Goal: Task Accomplishment & Management: Use online tool/utility

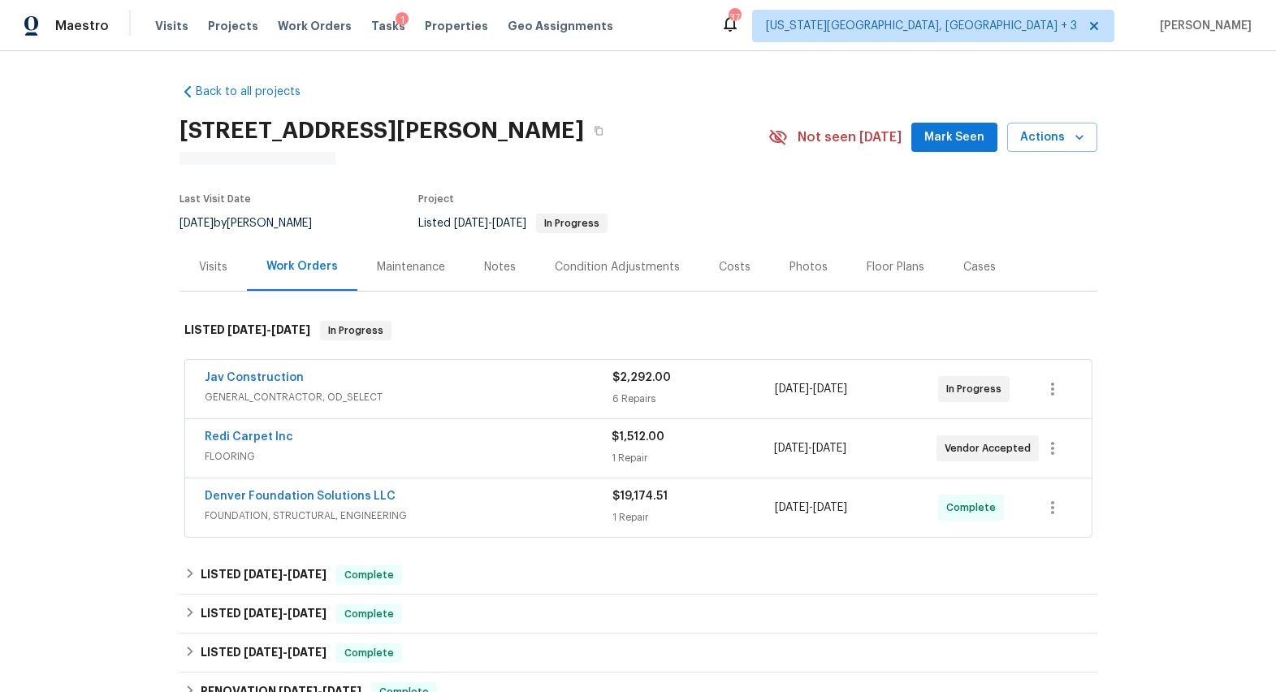
click at [867, 266] on div "Floor Plans" at bounding box center [896, 267] width 58 height 16
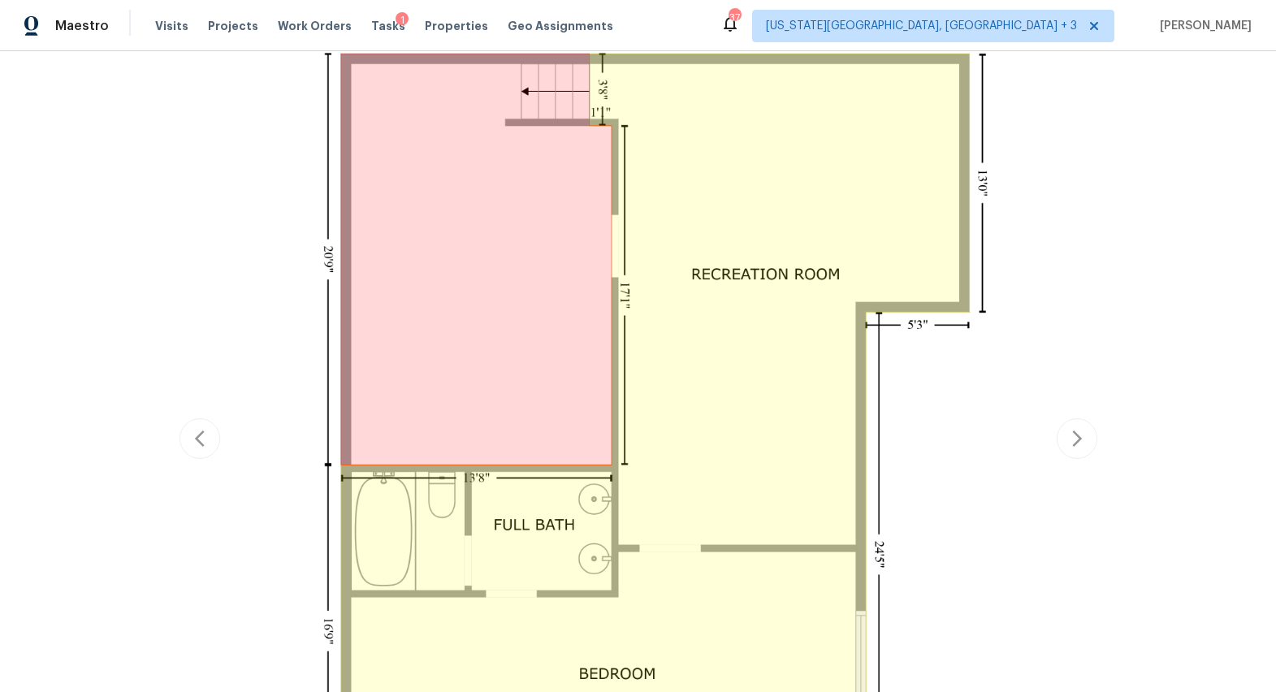
scroll to position [384, 0]
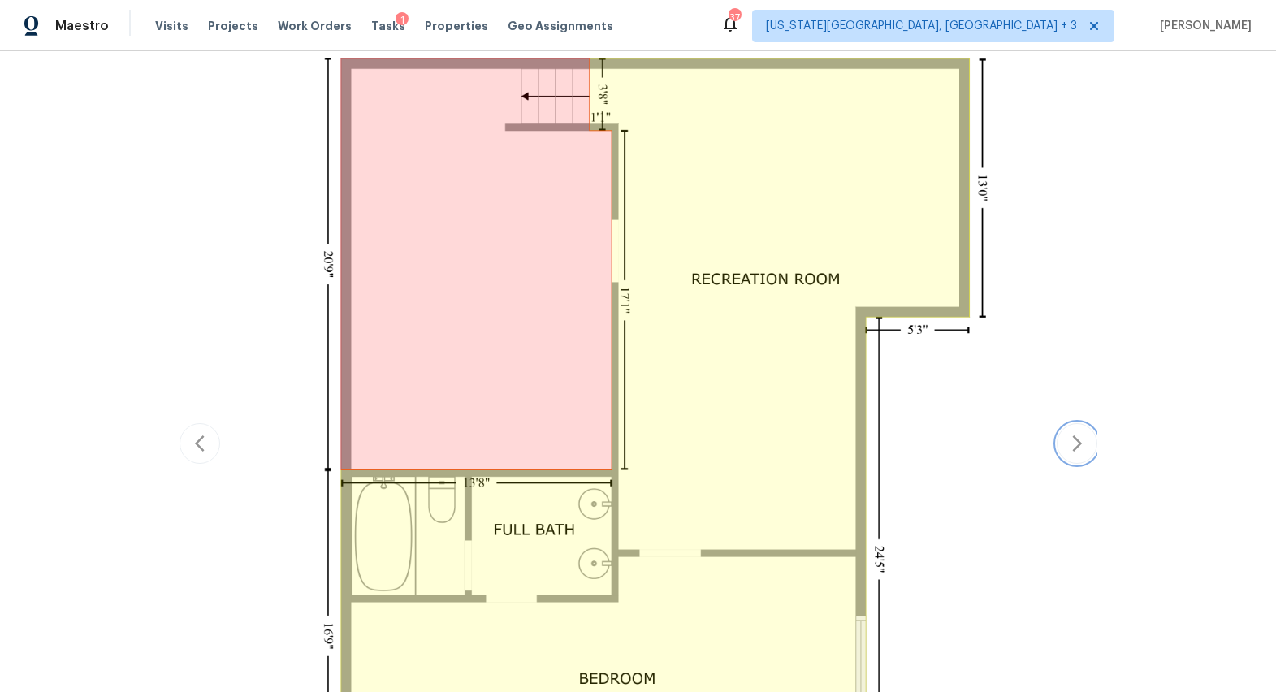
click at [1067, 434] on icon "button" at bounding box center [1076, 443] width 19 height 19
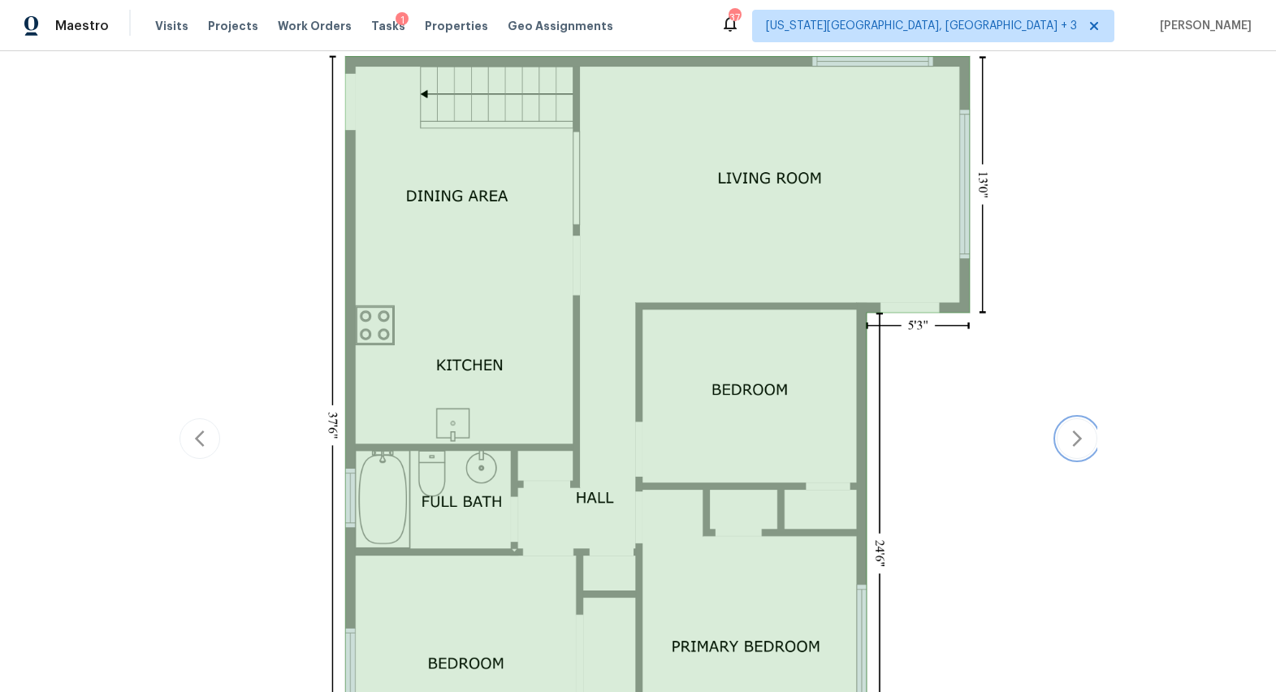
scroll to position [337, 0]
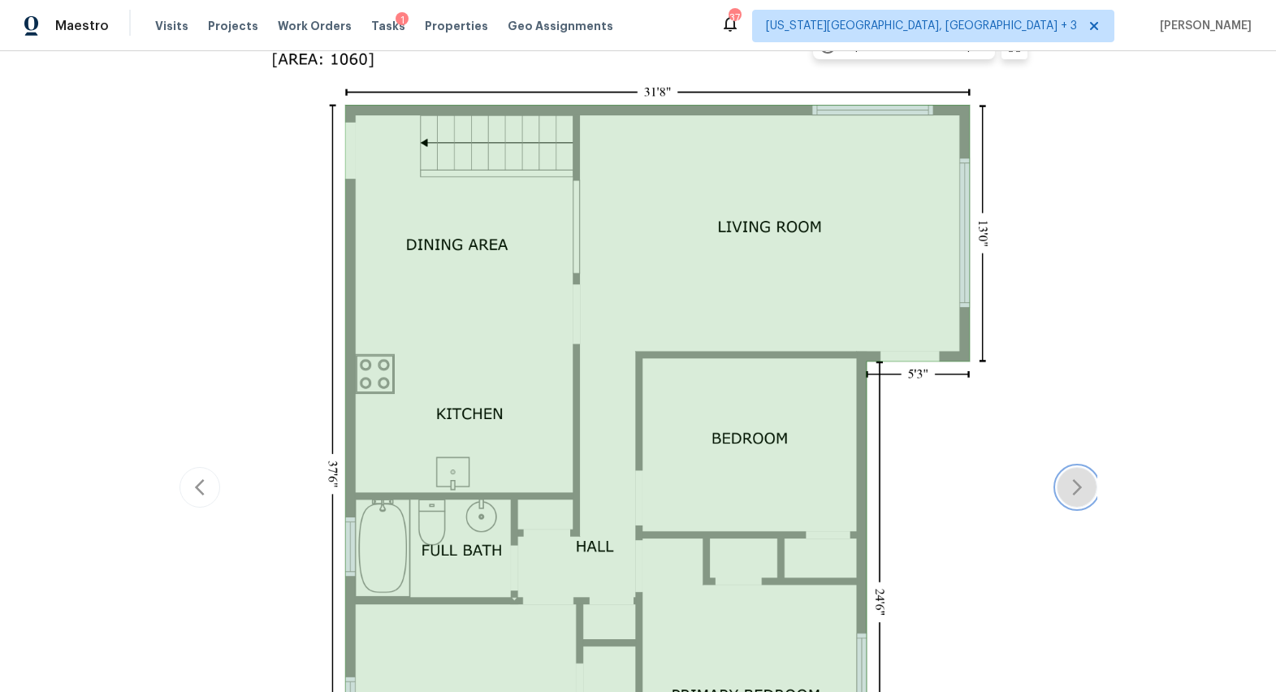
click at [1057, 485] on button "button" at bounding box center [1077, 487] width 41 height 41
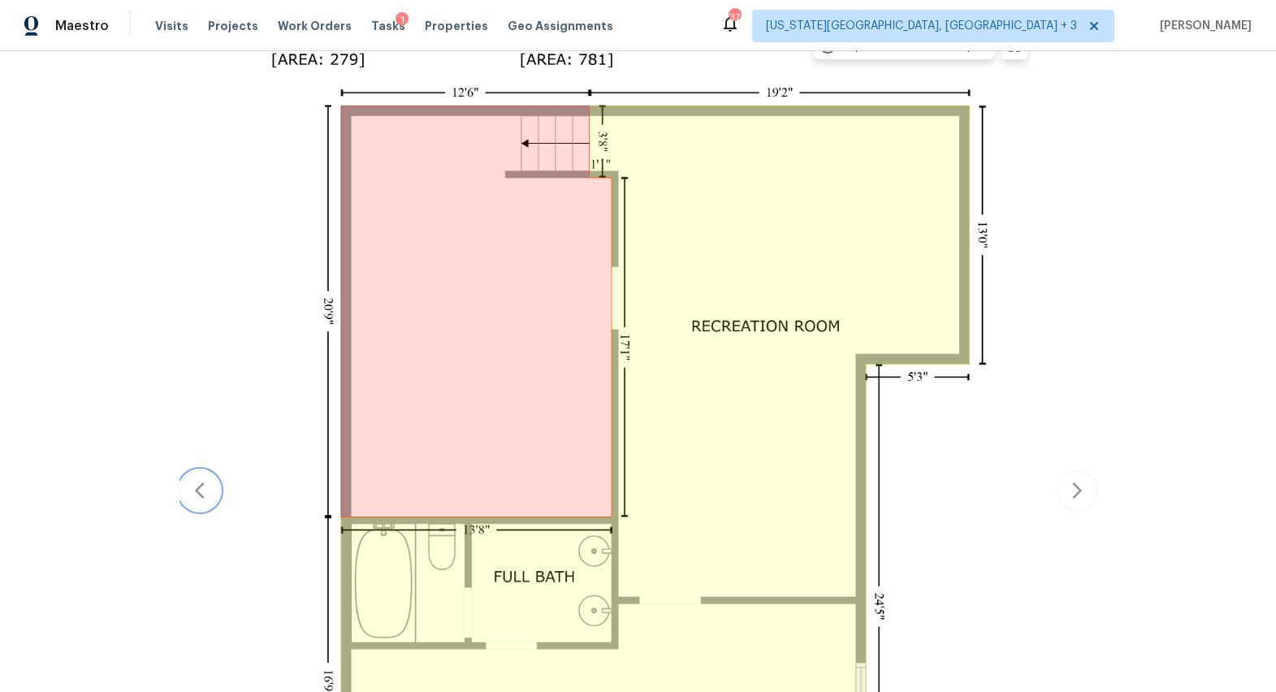
click at [193, 492] on icon "button" at bounding box center [199, 490] width 19 height 19
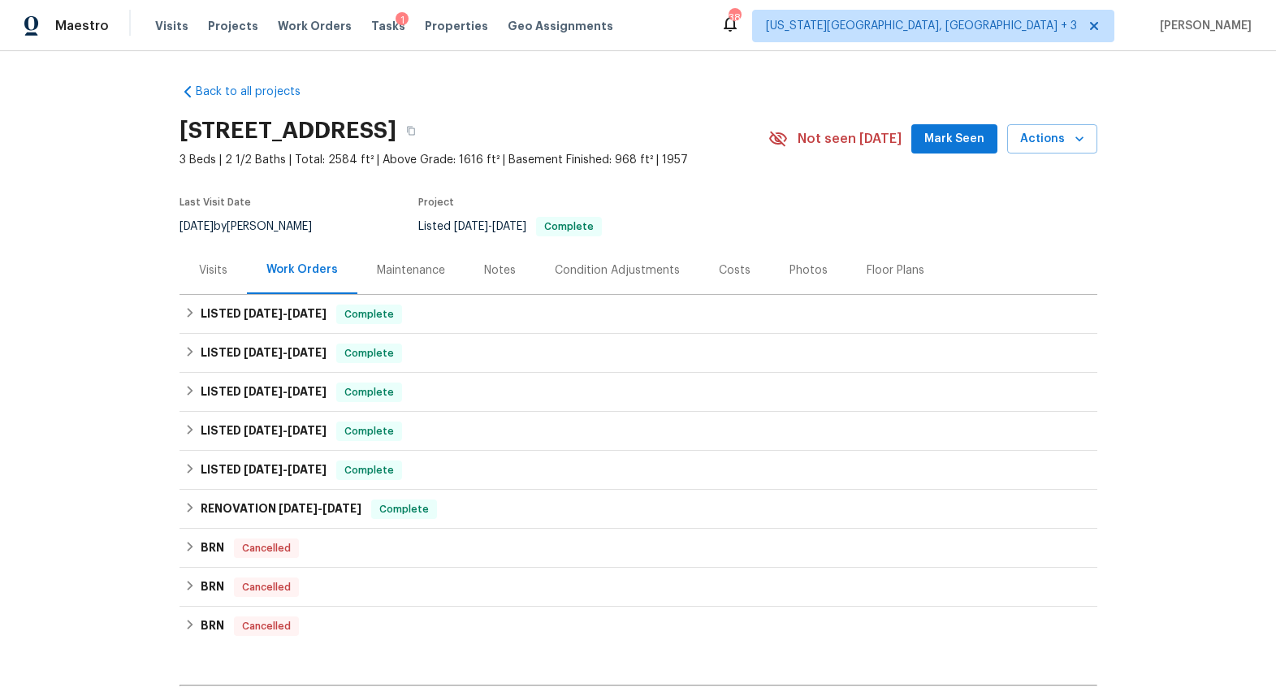
click at [500, 267] on div "Notes" at bounding box center [500, 270] width 32 height 16
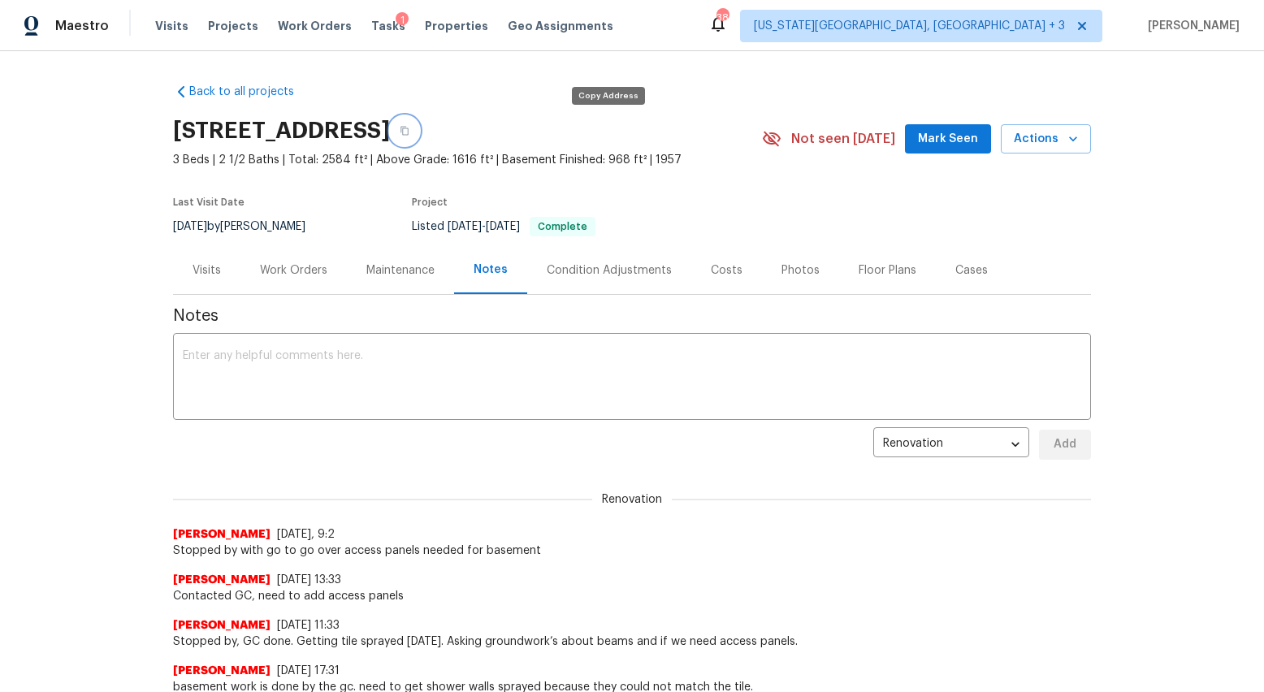
click at [409, 132] on icon "button" at bounding box center [405, 131] width 10 height 10
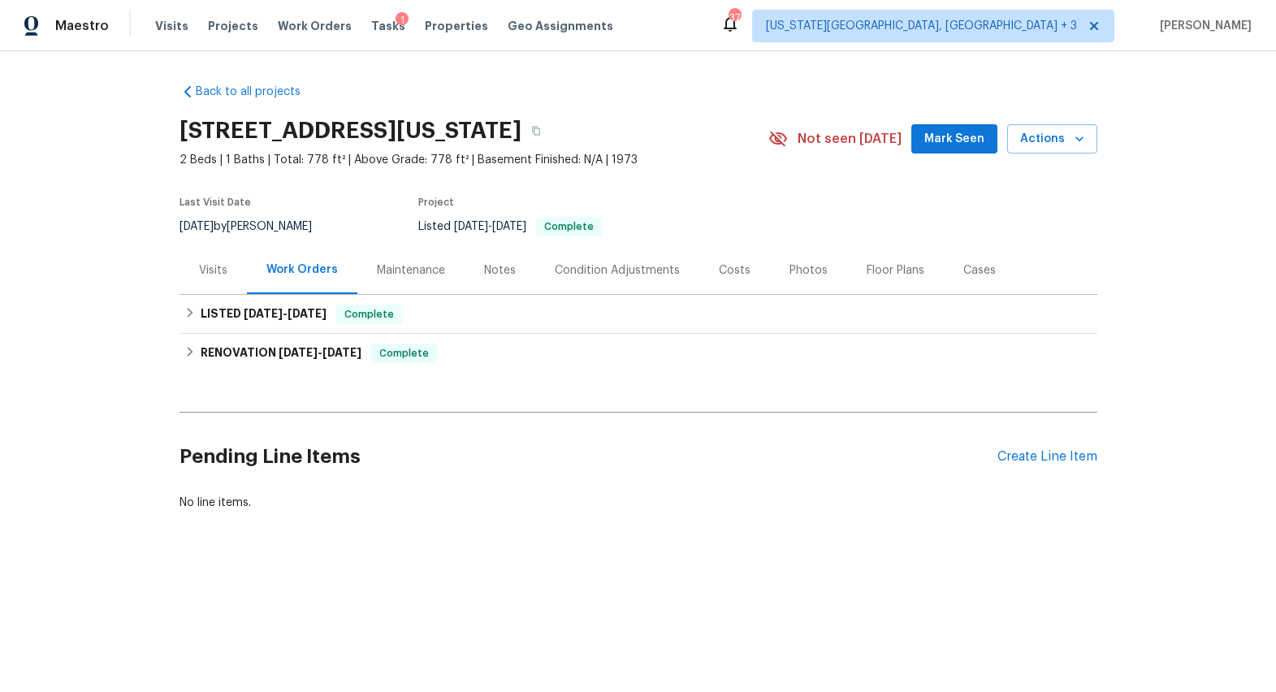
click at [487, 279] on div "Notes" at bounding box center [500, 270] width 71 height 48
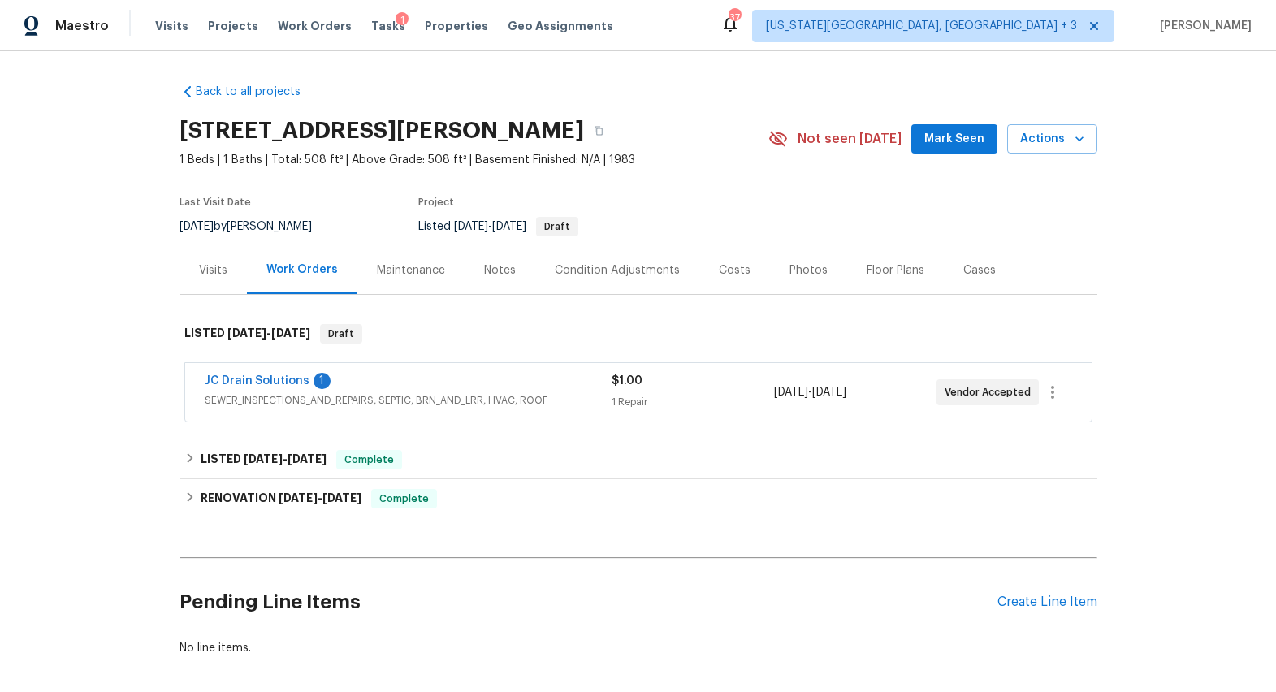
click at [408, 396] on span "SEWER_INSPECTIONS_AND_REPAIRS, SEPTIC, BRN_AND_LRR, HVAC, ROOF" at bounding box center [408, 400] width 407 height 16
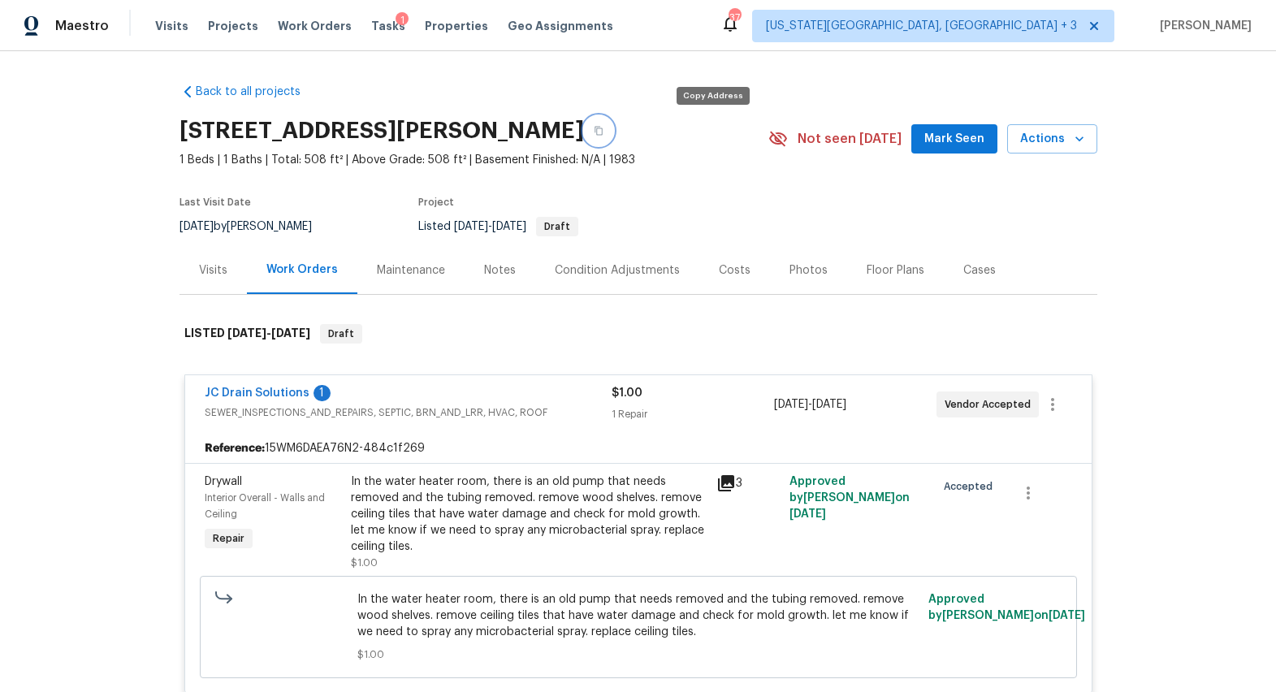
click at [613, 125] on button "button" at bounding box center [598, 130] width 29 height 29
click at [283, 391] on link "JC Drain Solutions" at bounding box center [257, 392] width 105 height 11
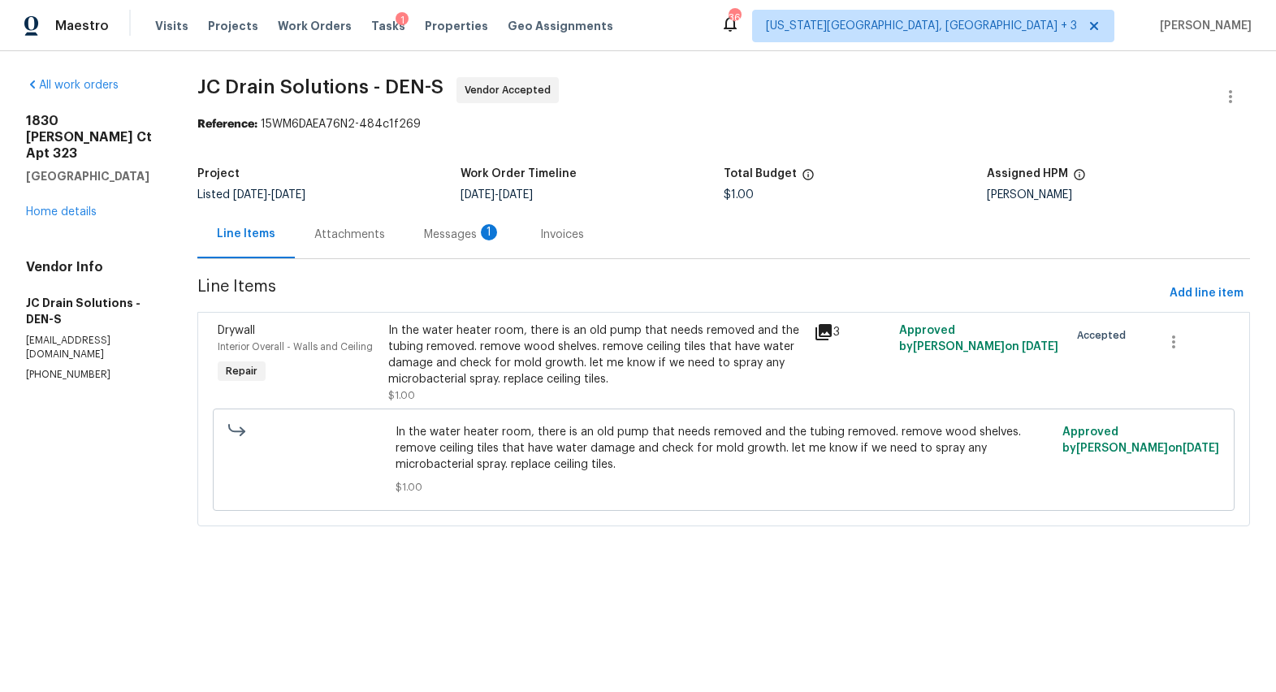
click at [473, 238] on div "Messages 1" at bounding box center [462, 235] width 77 height 16
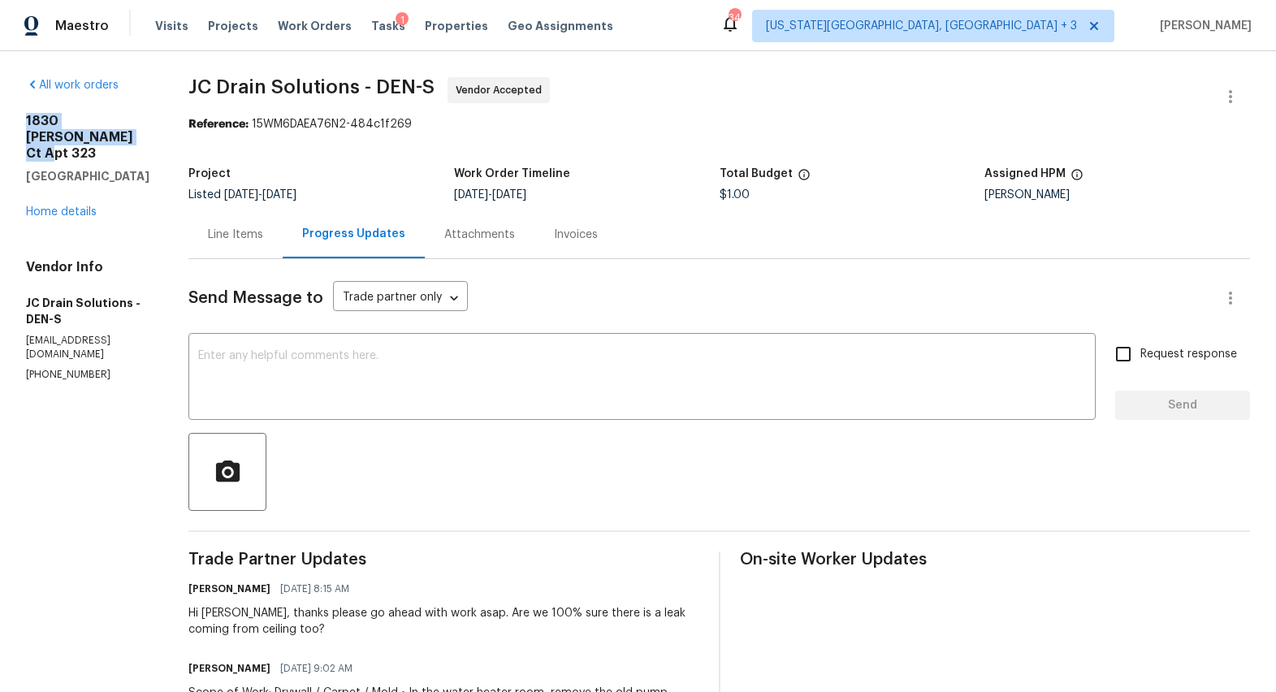
drag, startPoint x: 27, startPoint y: 121, endPoint x: 58, endPoint y: 132, distance: 33.4
click at [58, 132] on h2 "1830 Newland Ct Apt 323" at bounding box center [87, 137] width 123 height 49
copy h2 "1830 Newland Ct Apt 323"
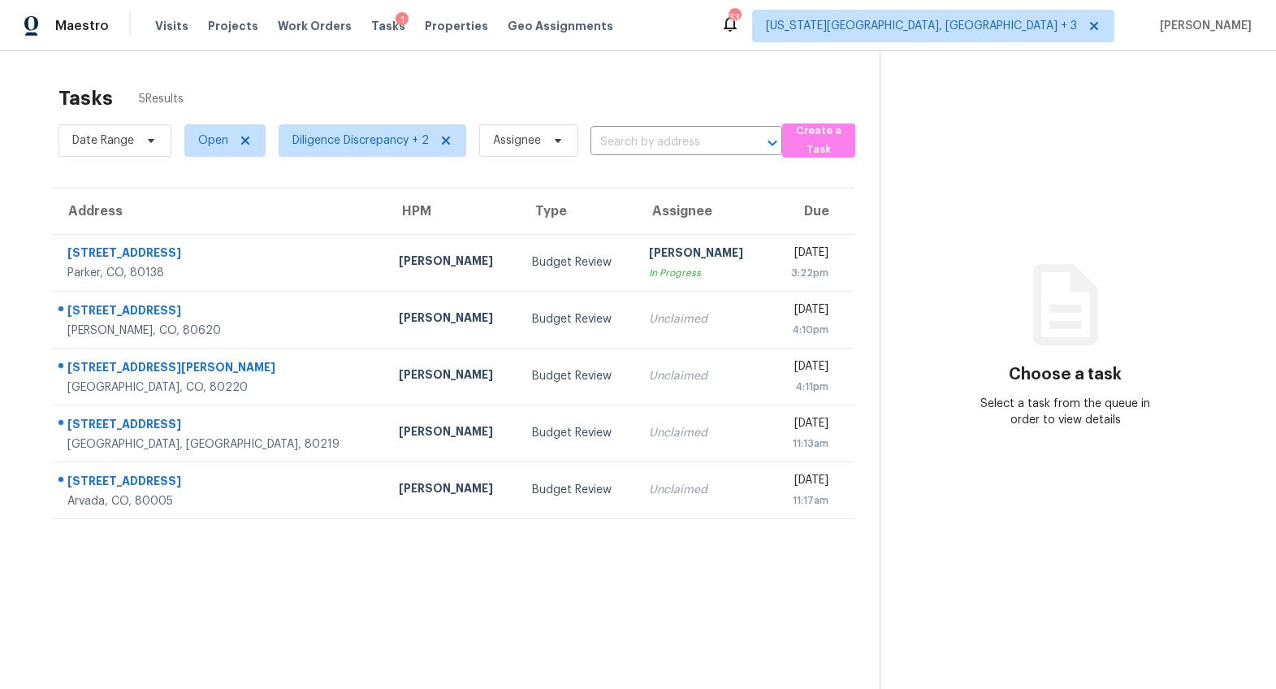
scroll to position [29, 0]
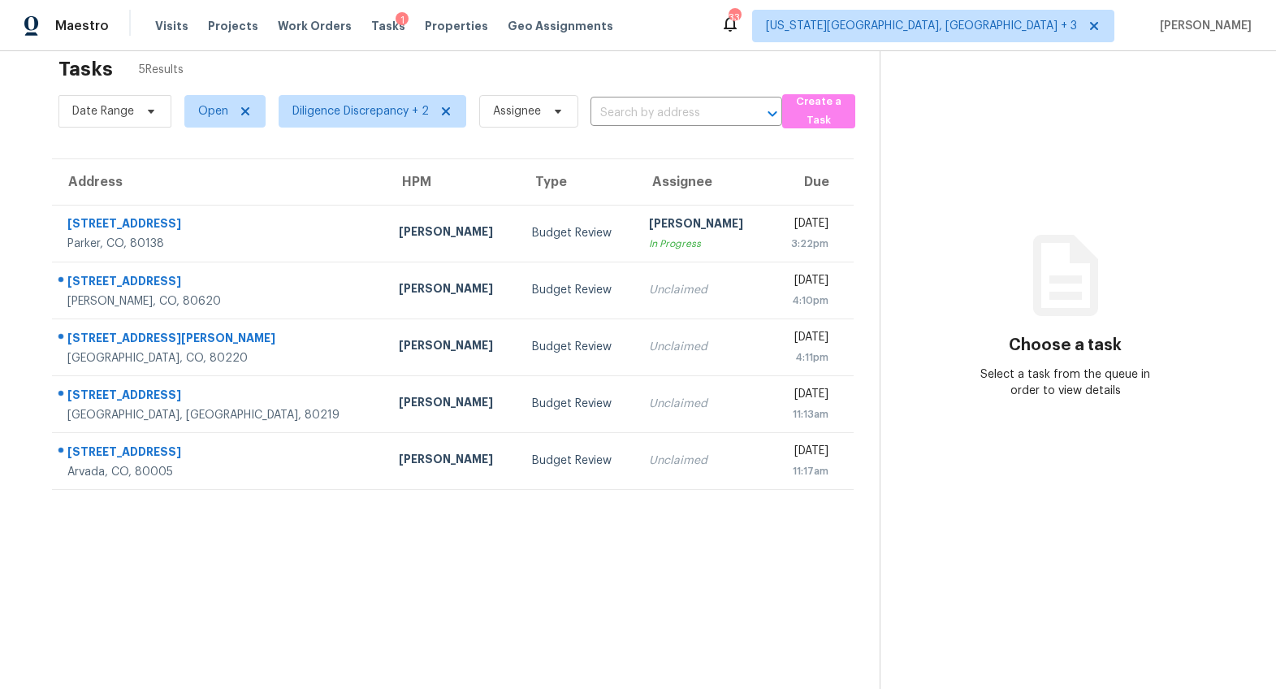
click at [468, 600] on section "Tasks 5 Results Date Range Open Diligence Discrepancy + 2 Assignee ​ Create a T…" at bounding box center [453, 379] width 854 height 663
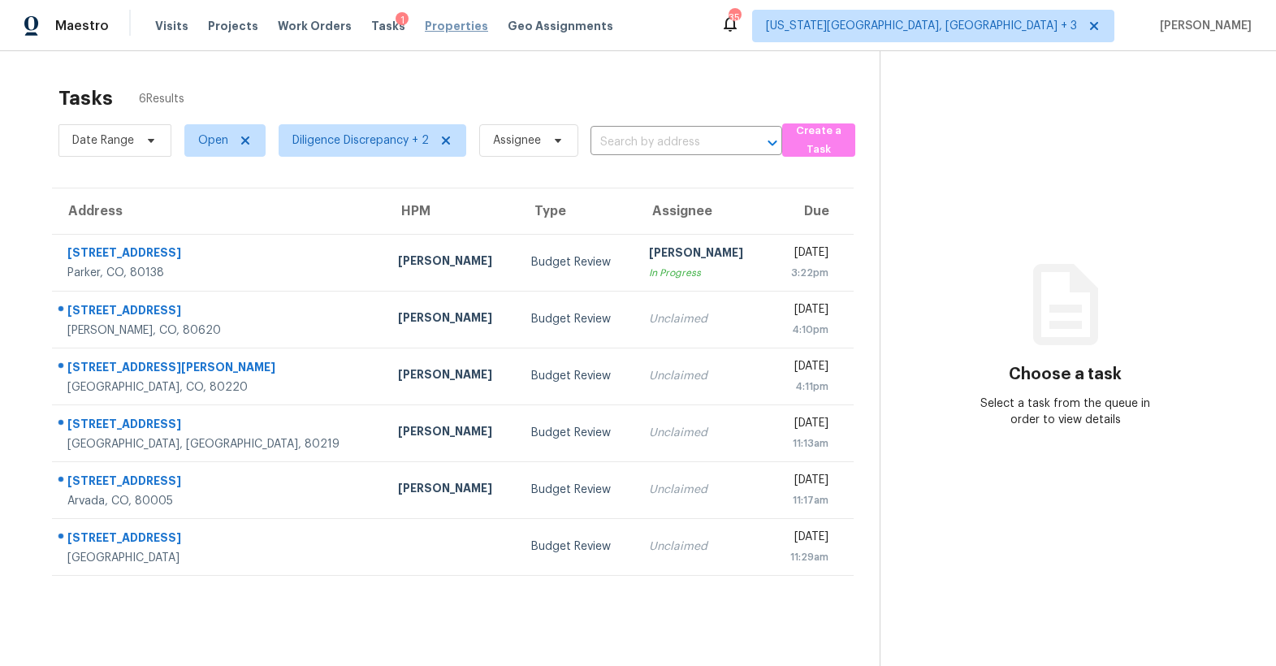
click at [425, 25] on span "Properties" at bounding box center [456, 26] width 63 height 16
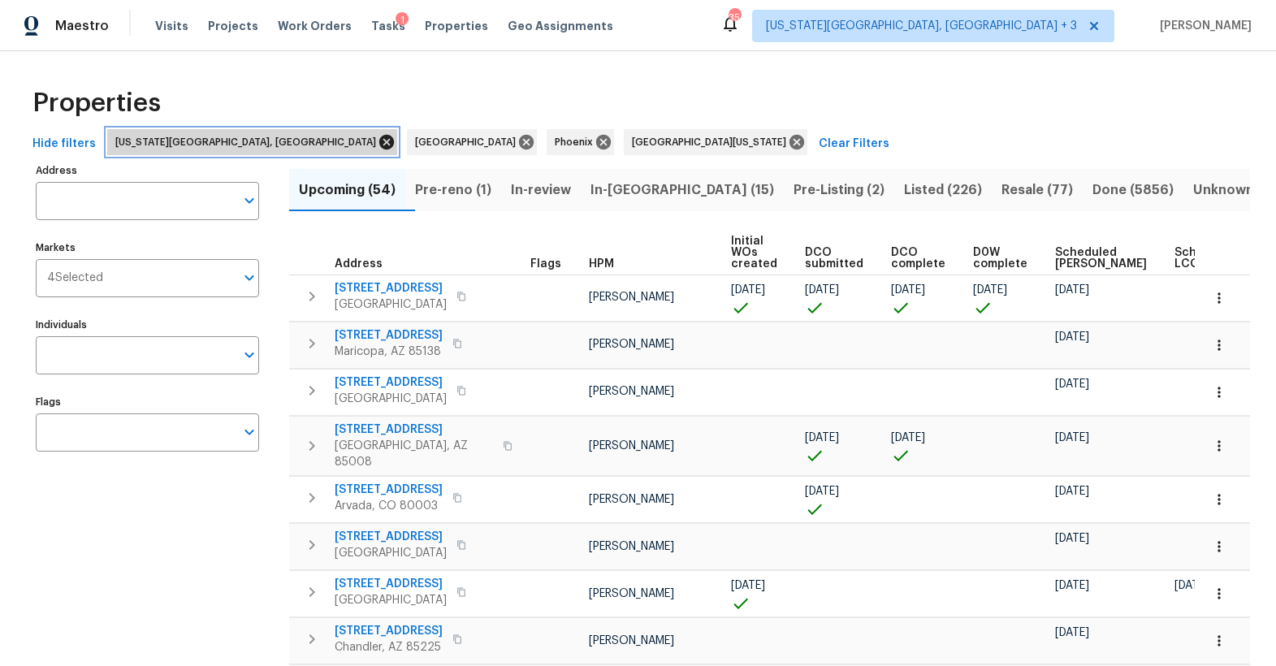
click at [378, 145] on icon at bounding box center [387, 142] width 18 height 18
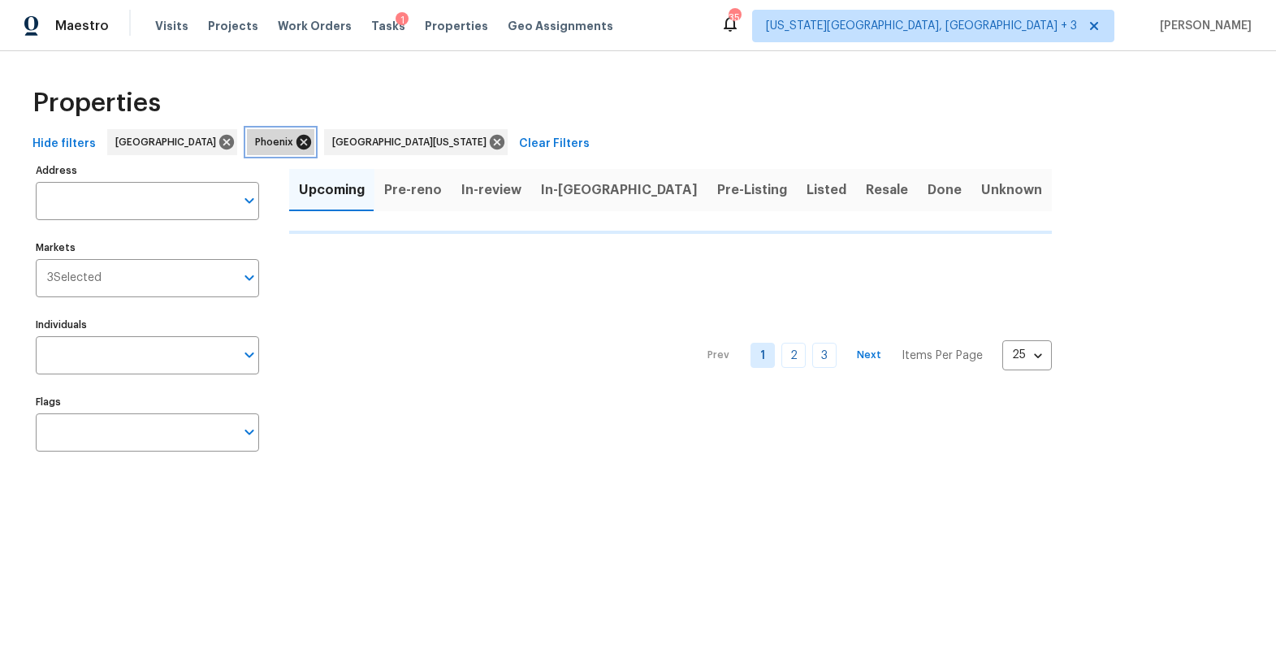
click at [297, 142] on icon at bounding box center [304, 142] width 15 height 15
click at [413, 143] on icon at bounding box center [420, 142] width 15 height 15
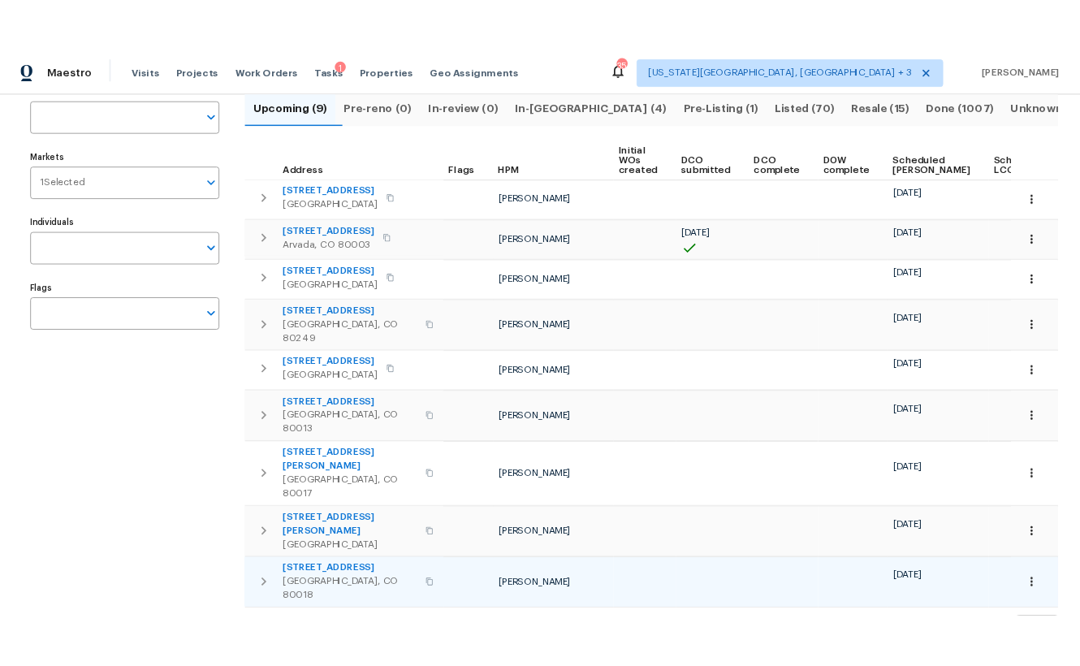
scroll to position [122, 0]
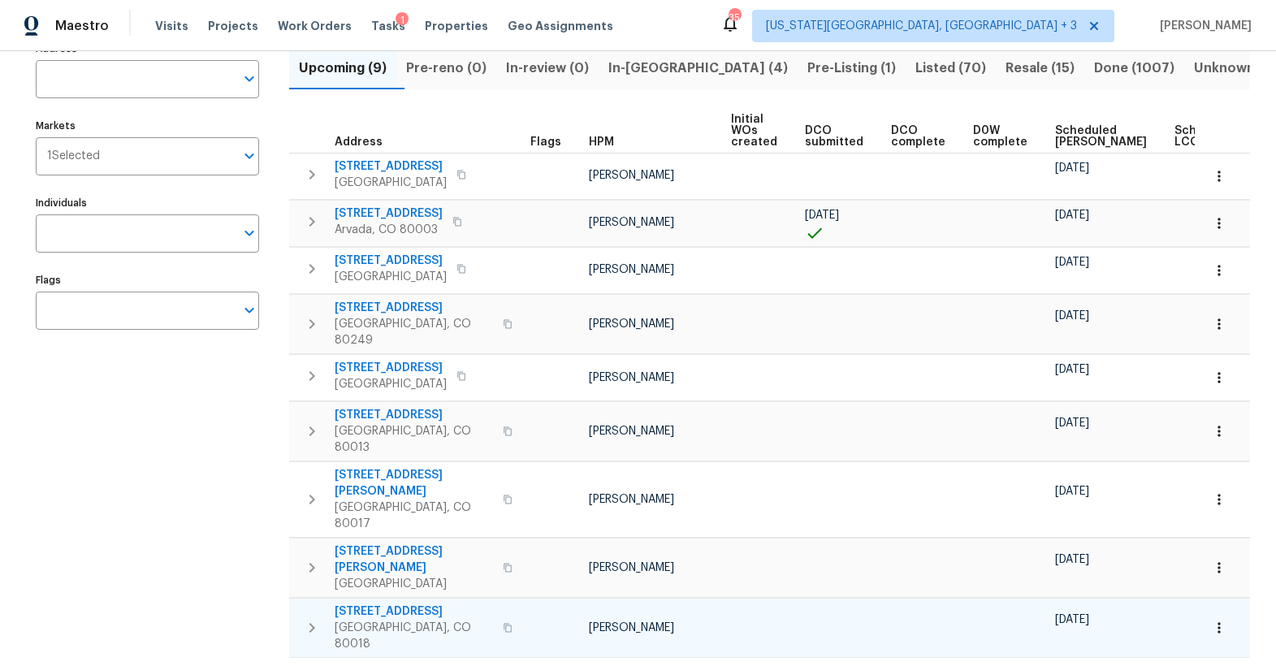
click at [383, 604] on span "27895 E 7th Pl" at bounding box center [414, 612] width 158 height 16
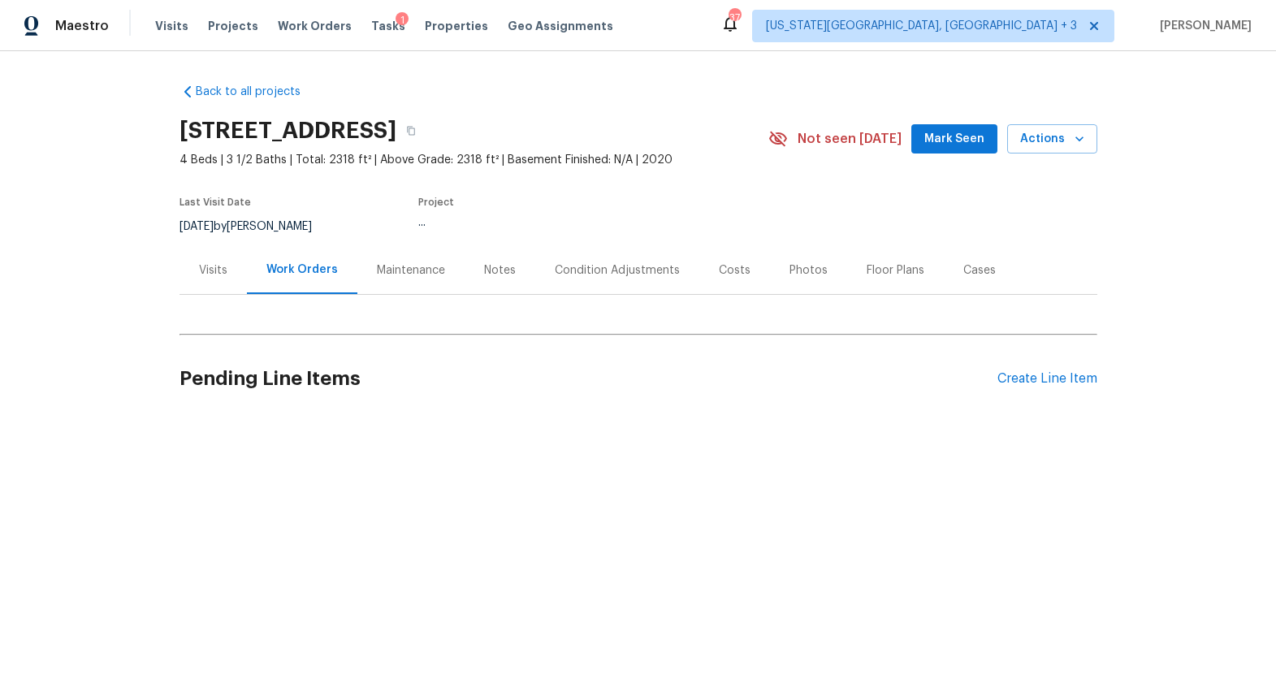
click at [575, 271] on div "Condition Adjustments" at bounding box center [617, 270] width 125 height 16
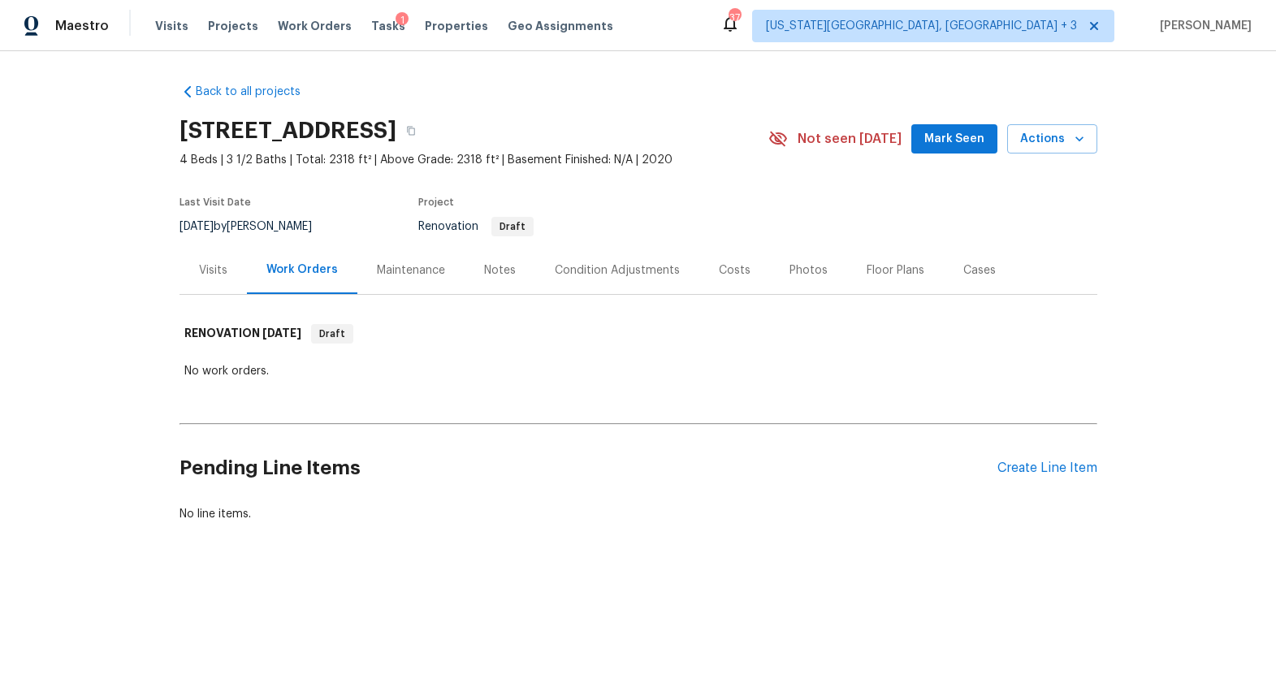
click at [435, 15] on div "Visits Projects Work Orders Tasks 1 Properties Geo Assignments" at bounding box center [394, 26] width 478 height 32
click at [434, 23] on span "Properties" at bounding box center [456, 26] width 63 height 16
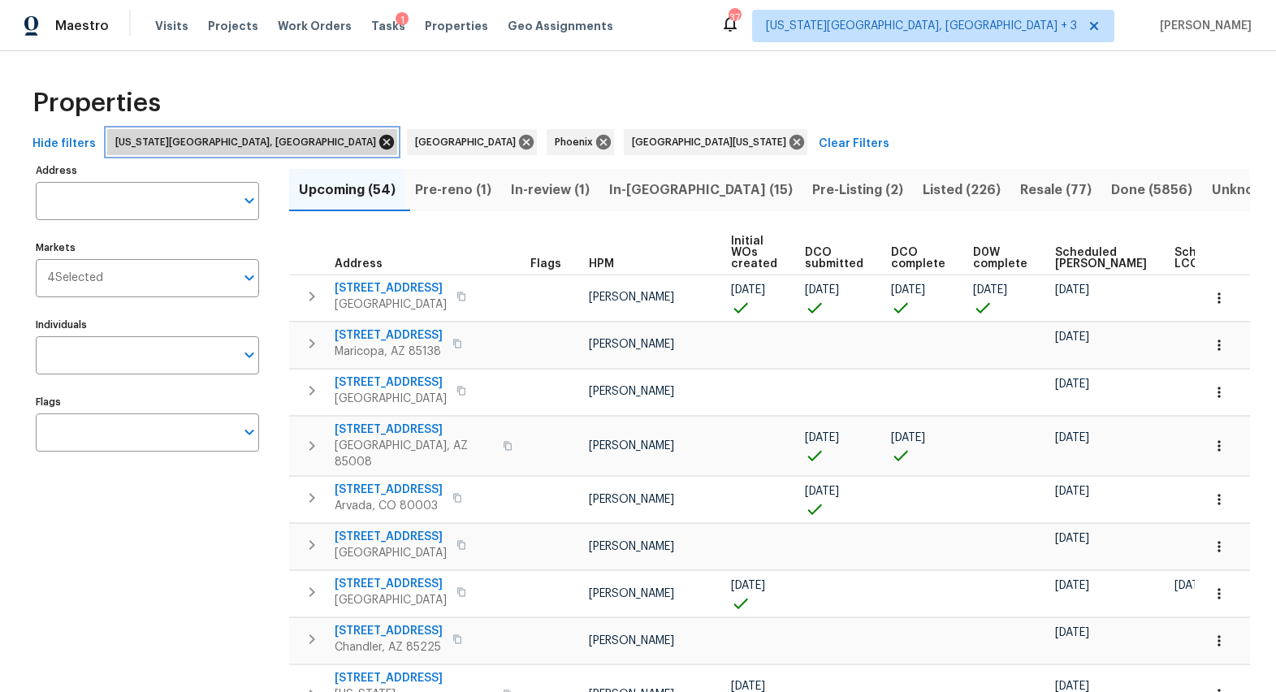
click at [379, 139] on icon at bounding box center [386, 142] width 15 height 15
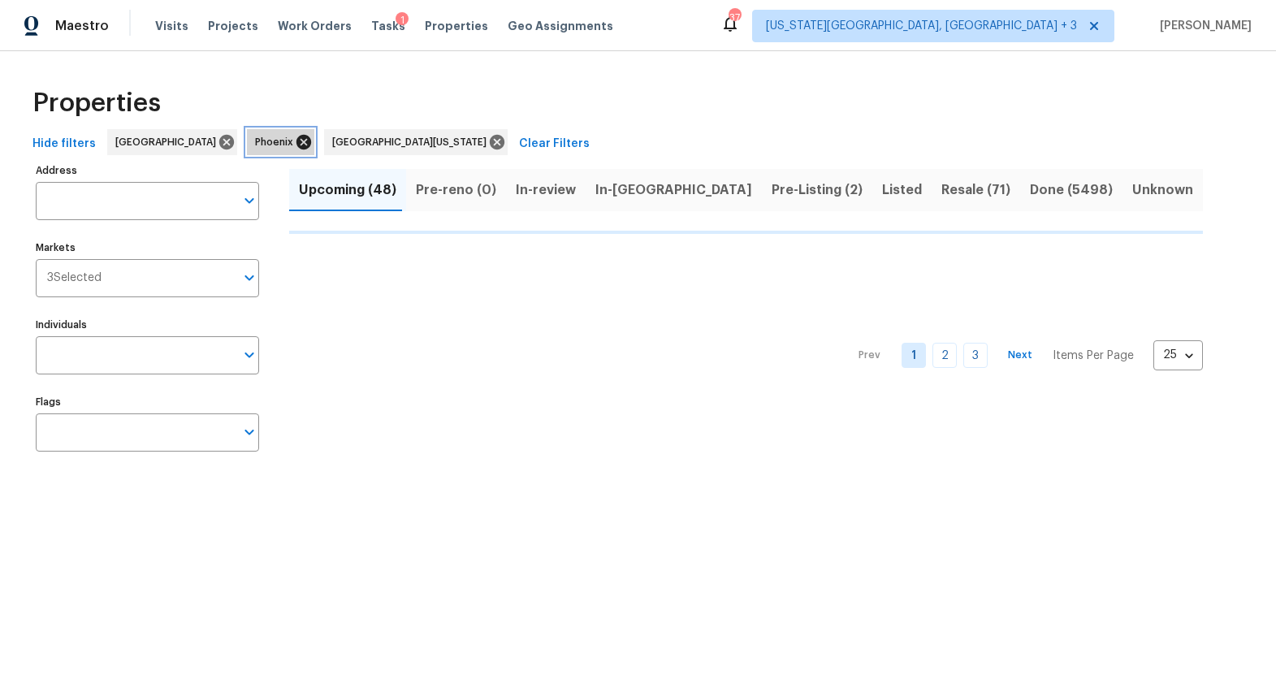
click at [297, 142] on icon at bounding box center [304, 142] width 15 height 15
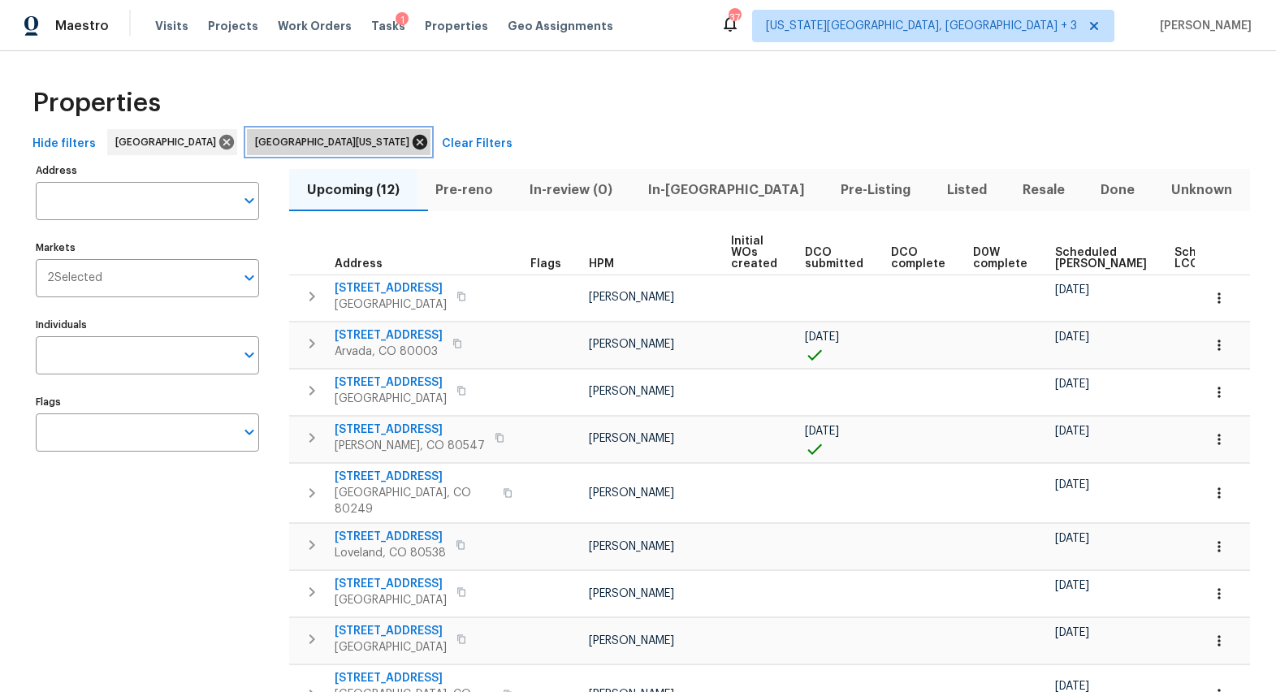
click at [411, 145] on icon at bounding box center [420, 142] width 18 height 18
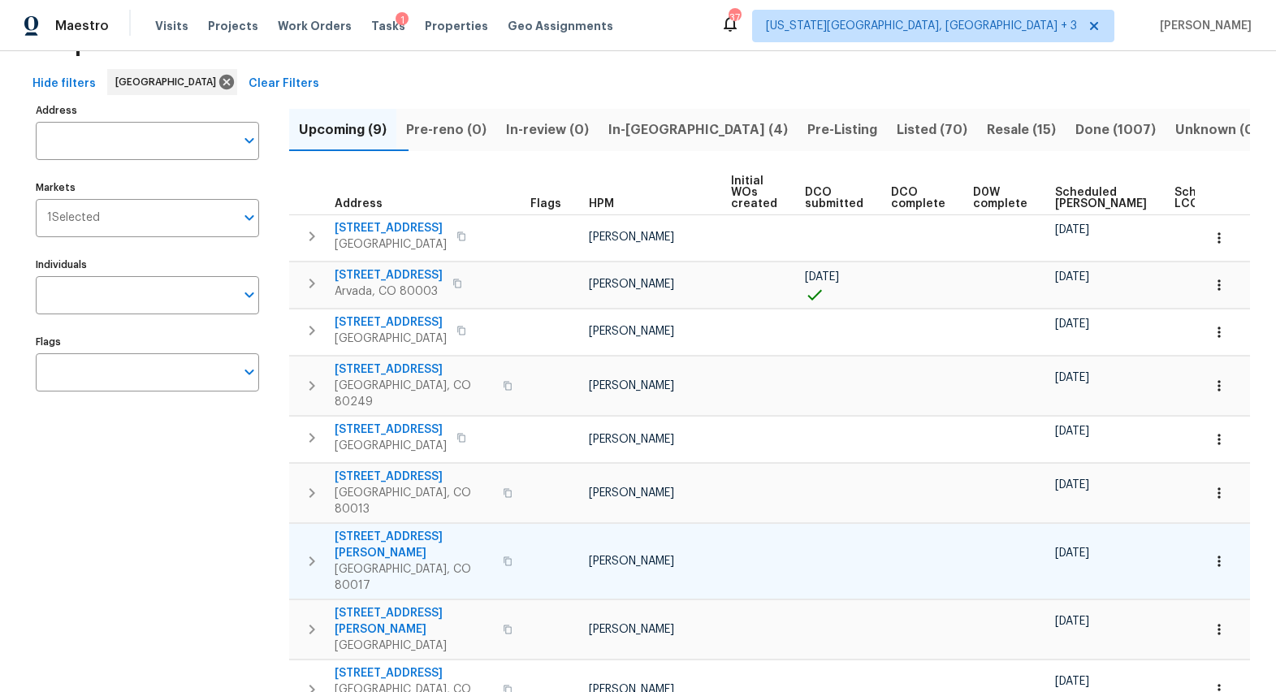
scroll to position [60, 0]
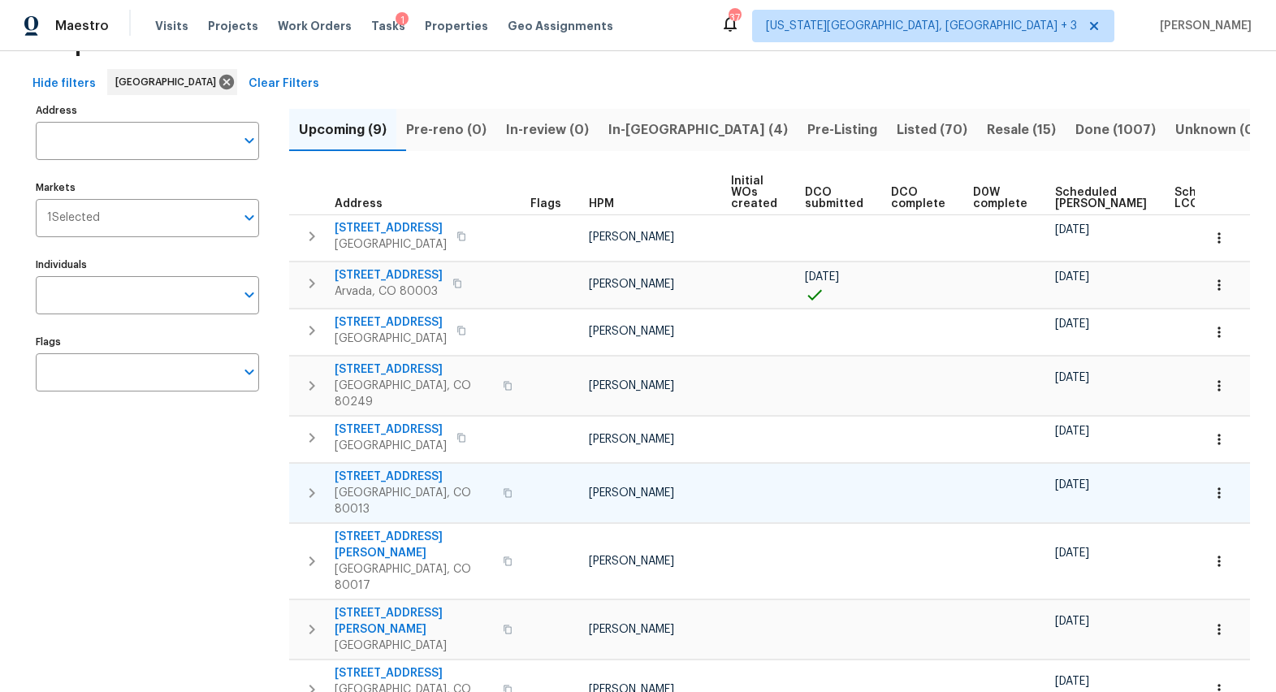
click at [498, 474] on button "button" at bounding box center [507, 493] width 19 height 39
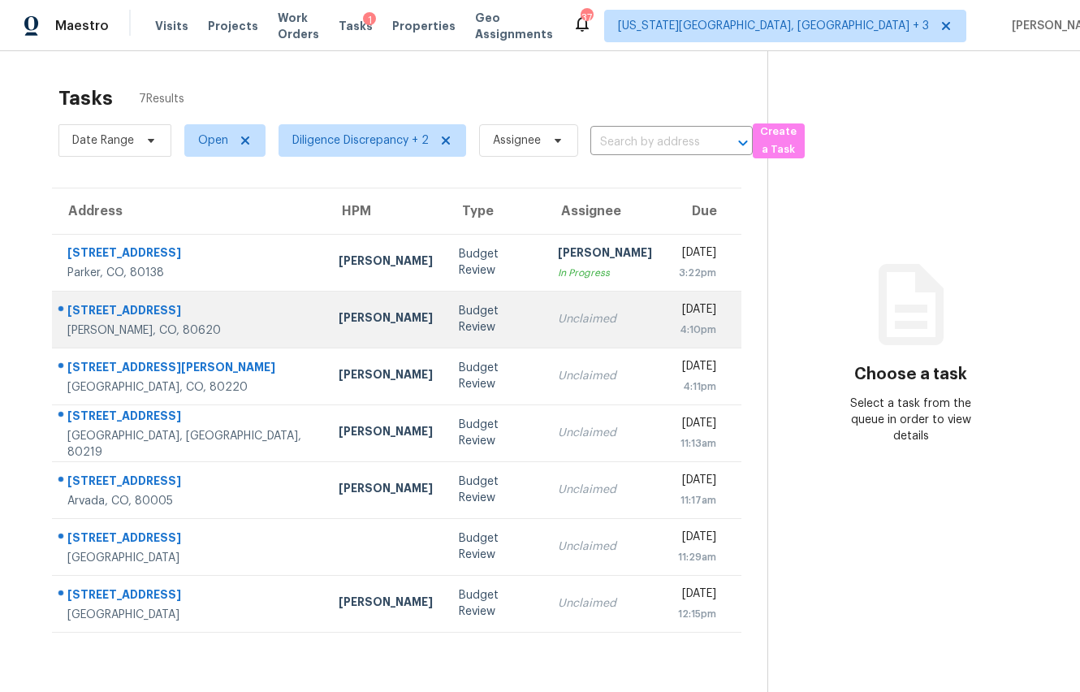
click at [446, 335] on td "Budget Review" at bounding box center [495, 319] width 99 height 57
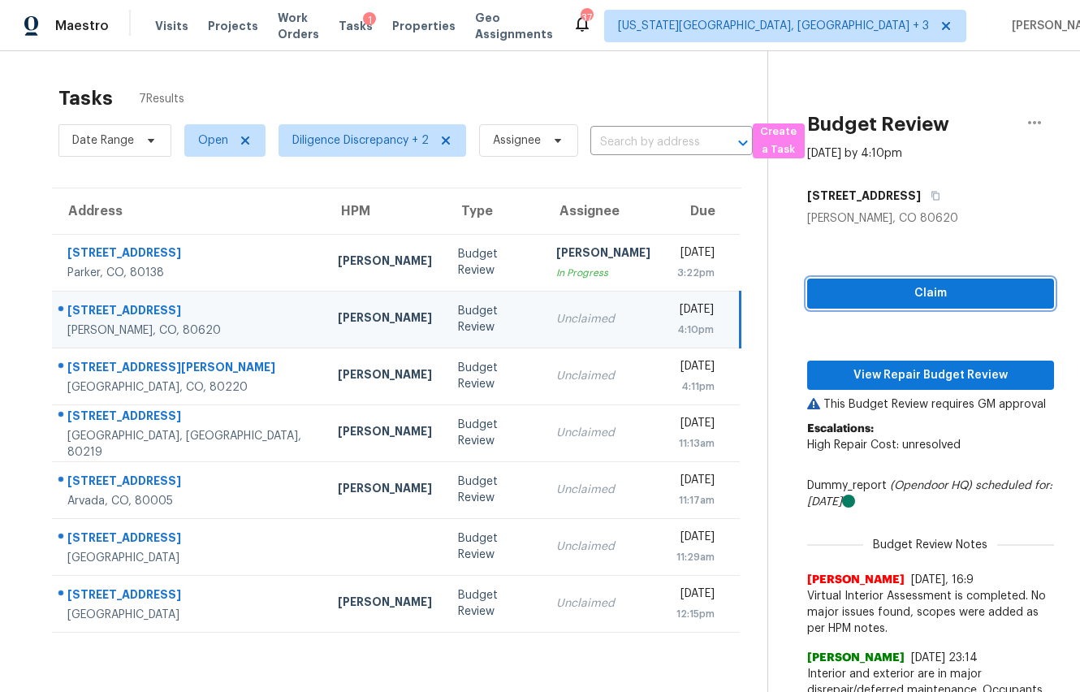
click at [845, 293] on span "Claim" at bounding box center [930, 294] width 221 height 20
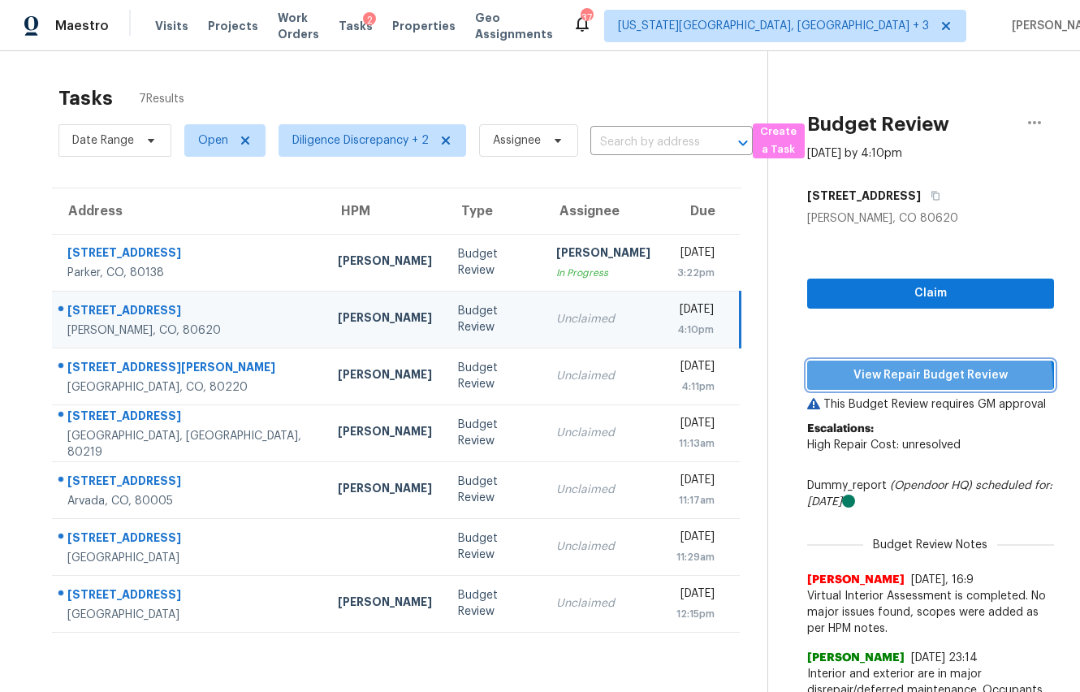
click at [872, 387] on button "View Repair Budget Review" at bounding box center [930, 376] width 247 height 30
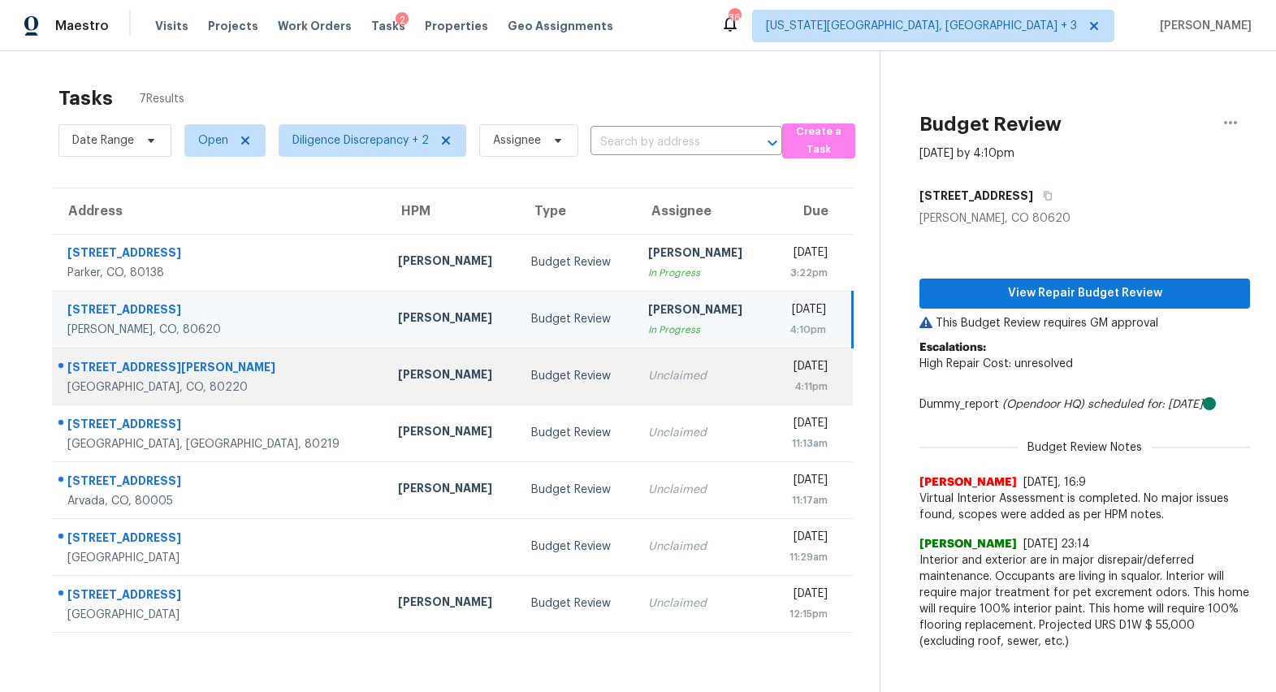
click at [635, 393] on td "Unclaimed" at bounding box center [701, 376] width 133 height 57
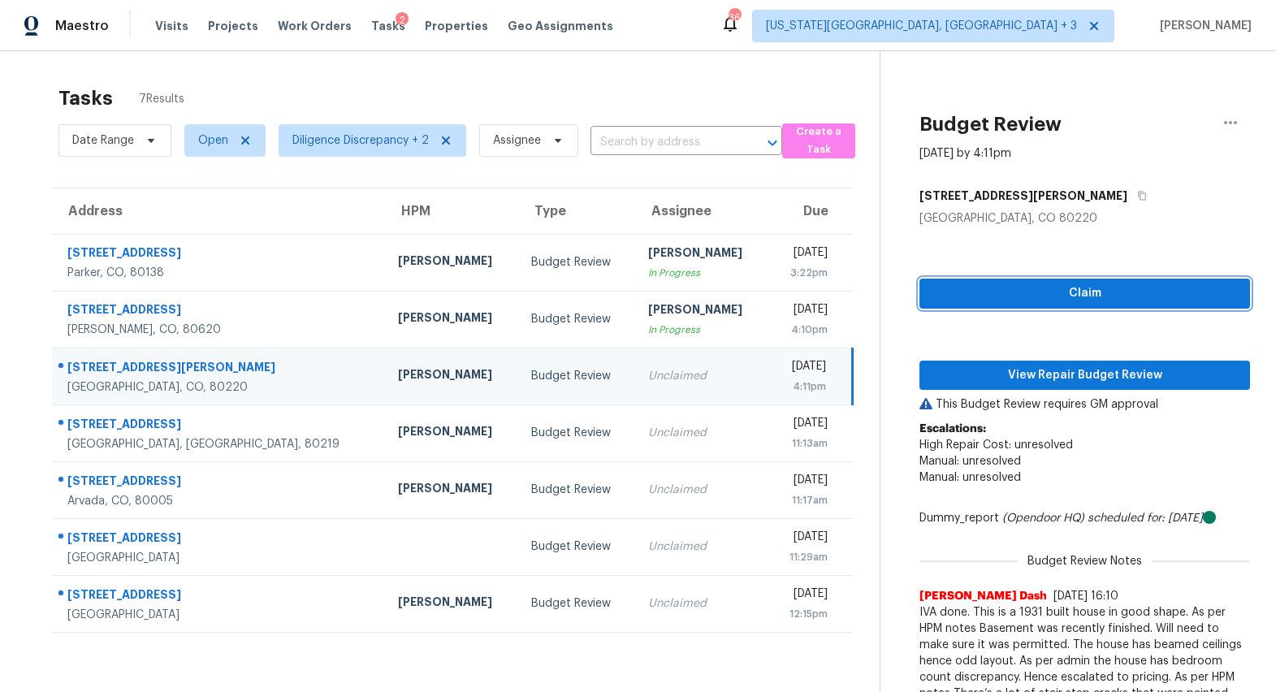
click at [1043, 294] on span "Claim" at bounding box center [1085, 294] width 305 height 20
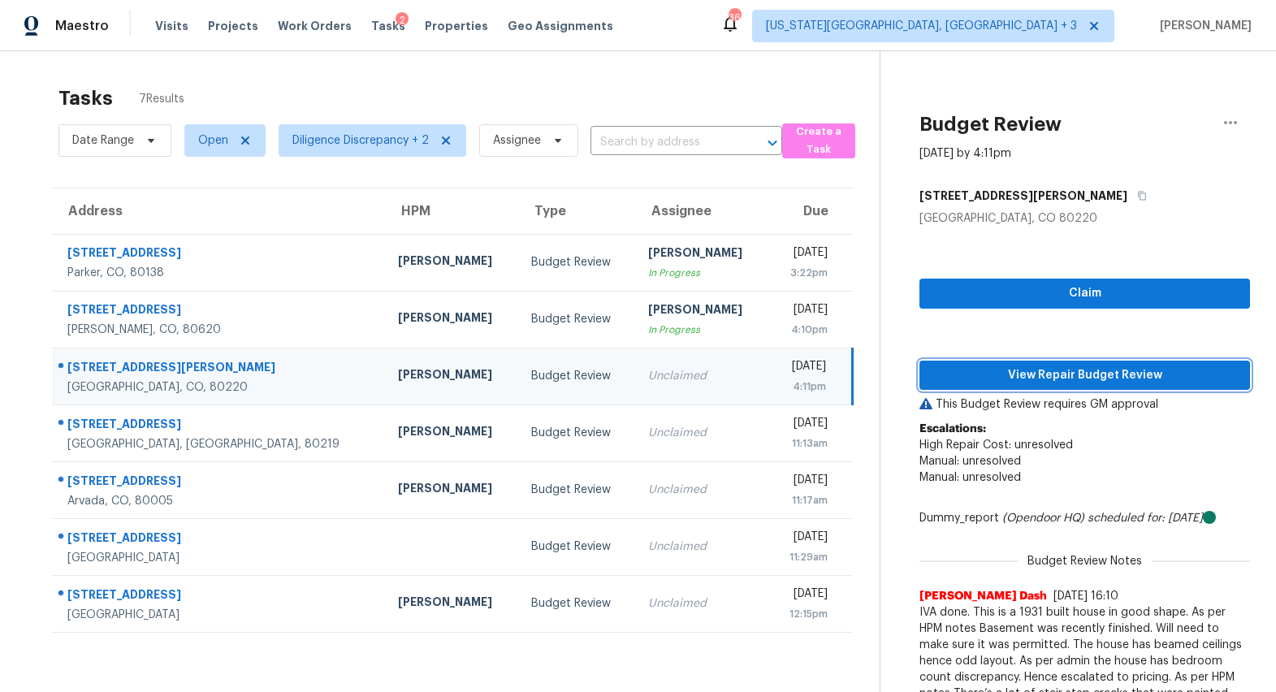
click at [1025, 375] on span "View Repair Budget Review" at bounding box center [1085, 376] width 305 height 20
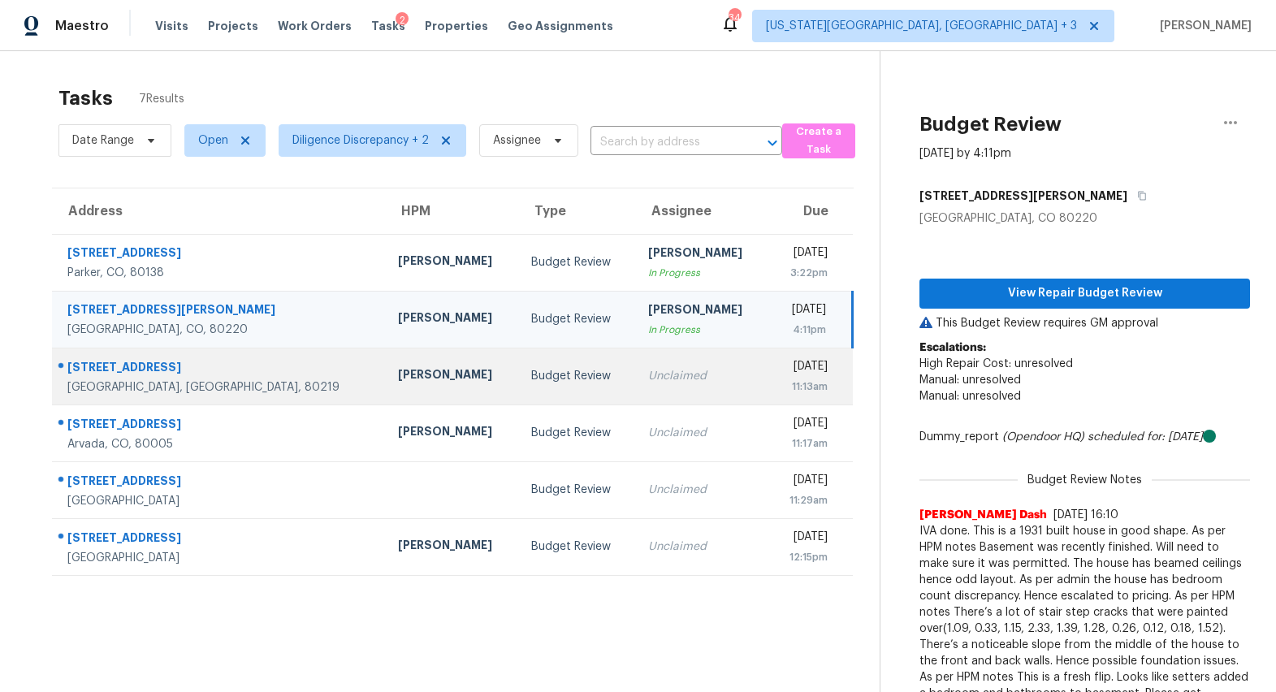
click at [648, 382] on div "Unclaimed" at bounding box center [701, 376] width 107 height 16
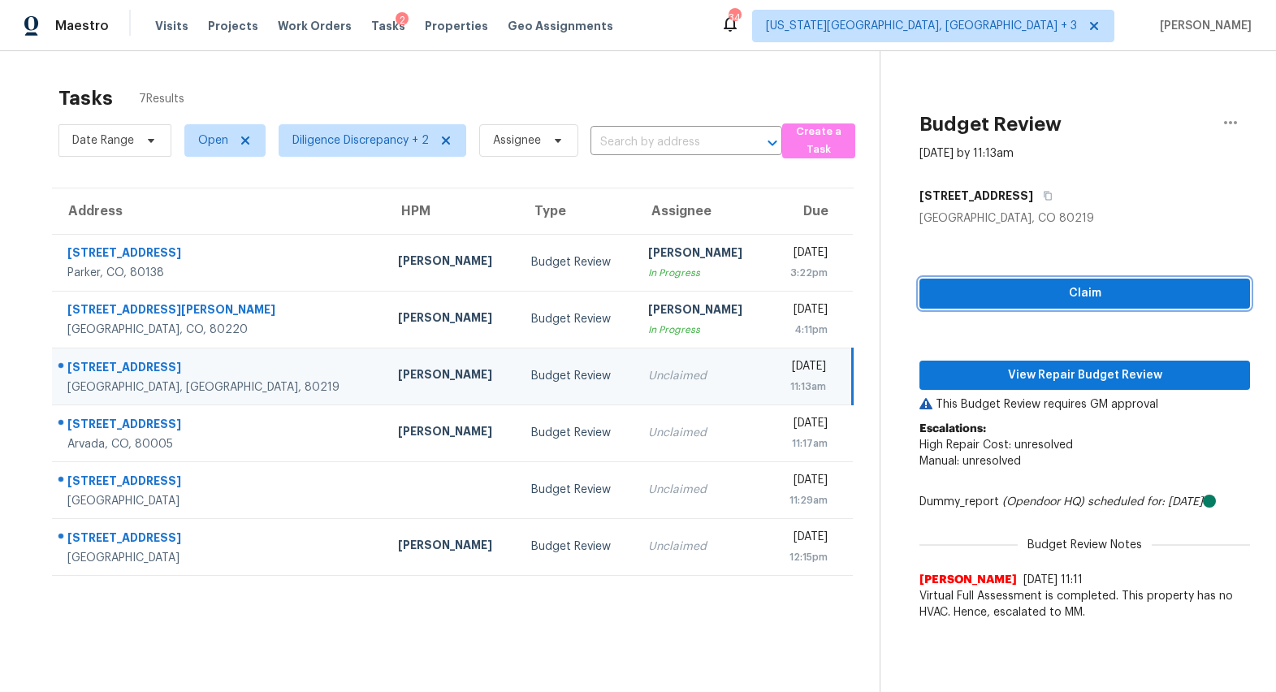
click at [1028, 293] on span "Claim" at bounding box center [1085, 294] width 305 height 20
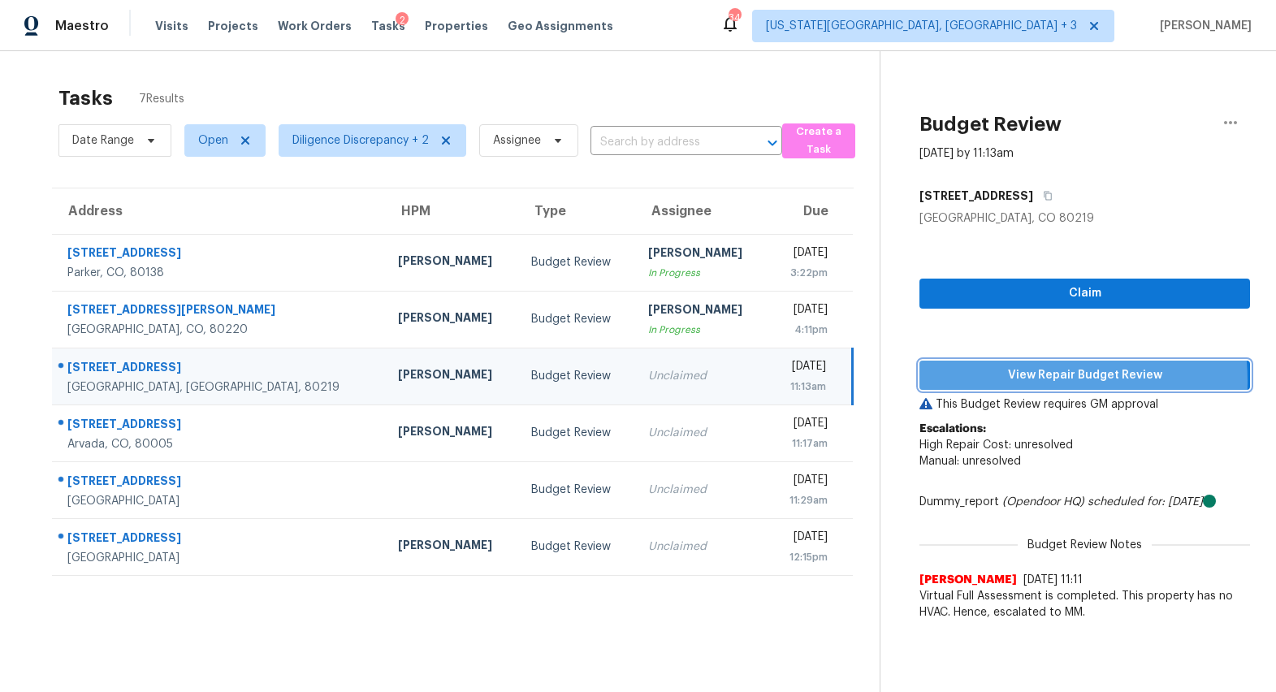
click at [1001, 381] on span "View Repair Budget Review" at bounding box center [1085, 376] width 305 height 20
